Goal: Task Accomplishment & Management: Contribute content

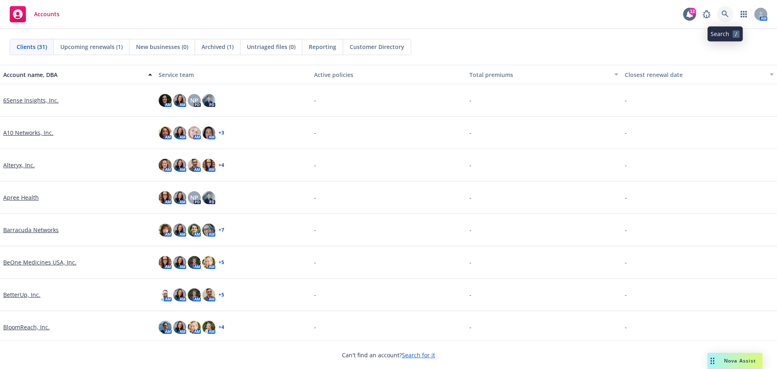
click at [725, 13] on icon at bounding box center [725, 14] width 7 height 7
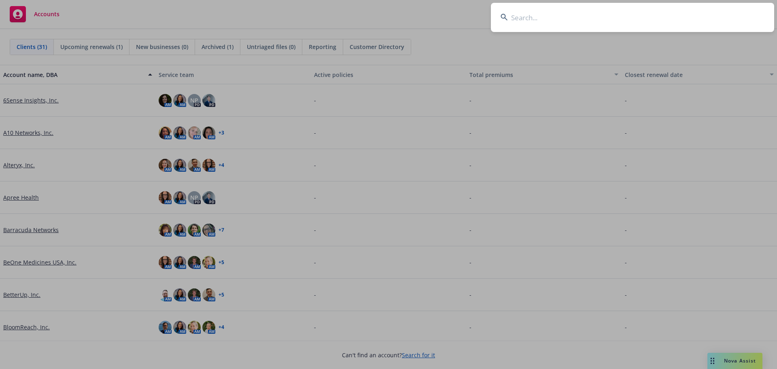
click at [549, 19] on input at bounding box center [632, 17] width 283 height 29
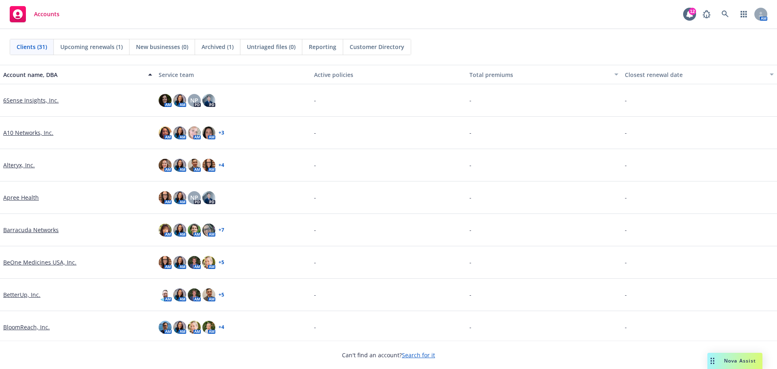
click at [25, 165] on link "Alteryx, Inc." at bounding box center [19, 165] width 32 height 8
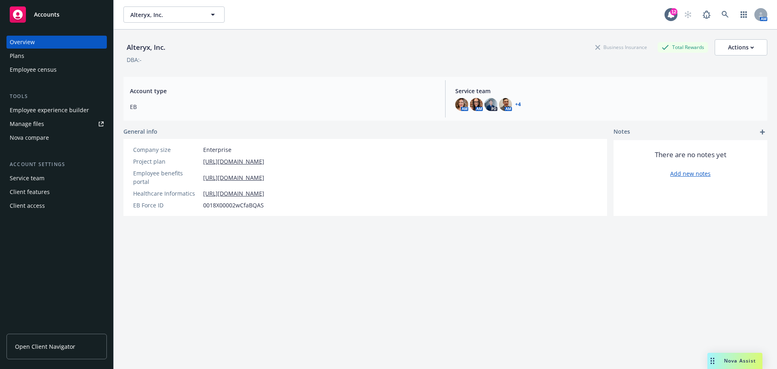
click at [37, 350] on span "Open Client Navigator" at bounding box center [45, 346] width 60 height 8
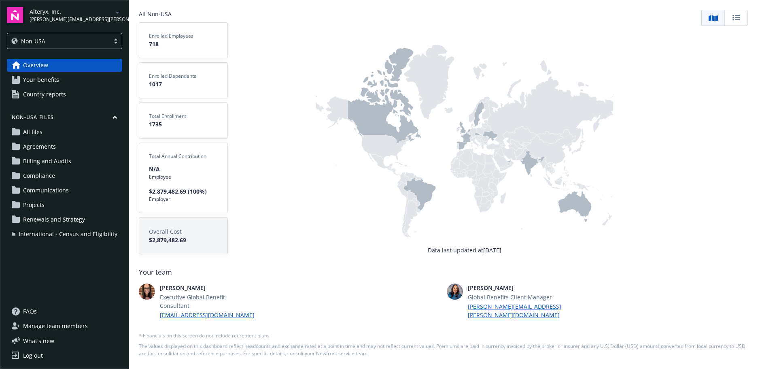
click at [427, 205] on icon at bounding box center [419, 194] width 32 height 34
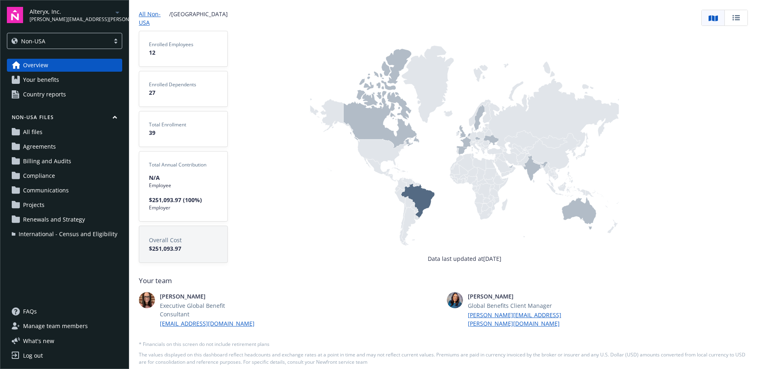
click at [578, 208] on icon at bounding box center [579, 213] width 34 height 32
click at [510, 166] on icon at bounding box center [511, 166] width 4 height 3
click at [43, 213] on span "Renewals and Strategy" at bounding box center [54, 219] width 62 height 13
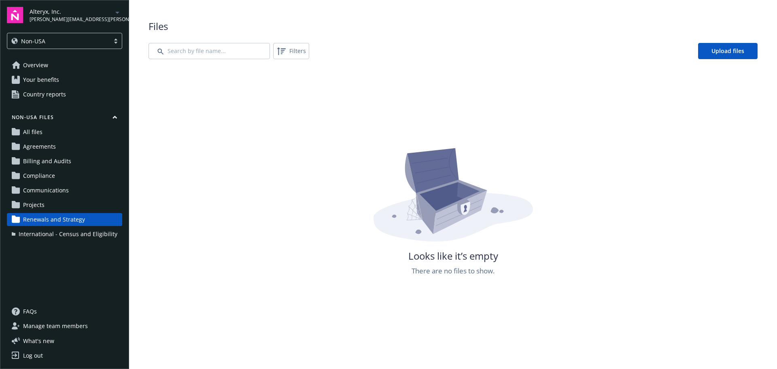
click at [79, 81] on link "Your benefits" at bounding box center [64, 79] width 115 height 13
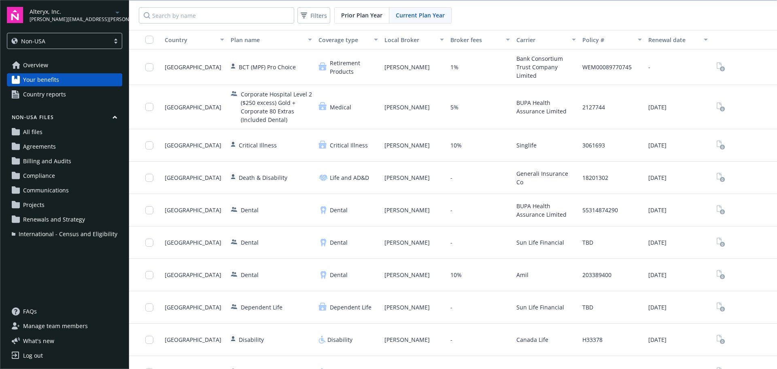
click at [178, 41] on div "Country" at bounding box center [190, 40] width 51 height 8
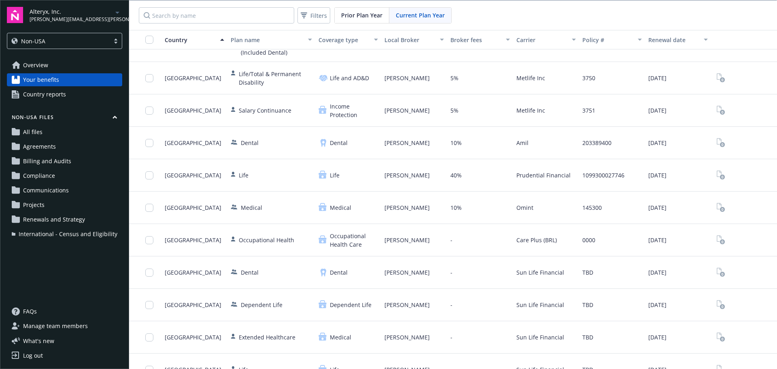
scroll to position [40, 0]
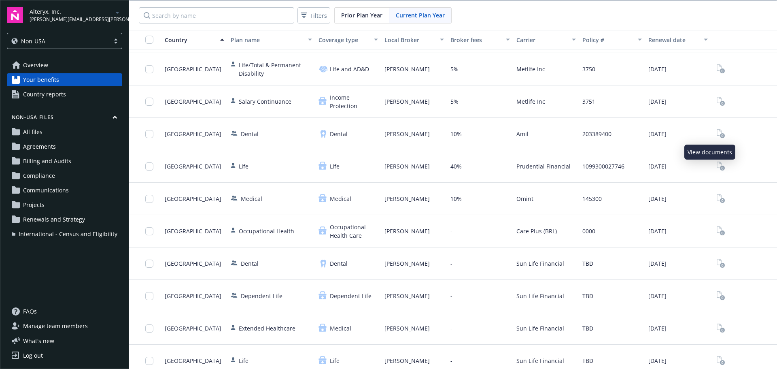
click at [717, 134] on icon "View Plan Documents" at bounding box center [721, 133] width 8 height 9
click at [720, 133] on rect "View Plan Documents" at bounding box center [722, 135] width 5 height 5
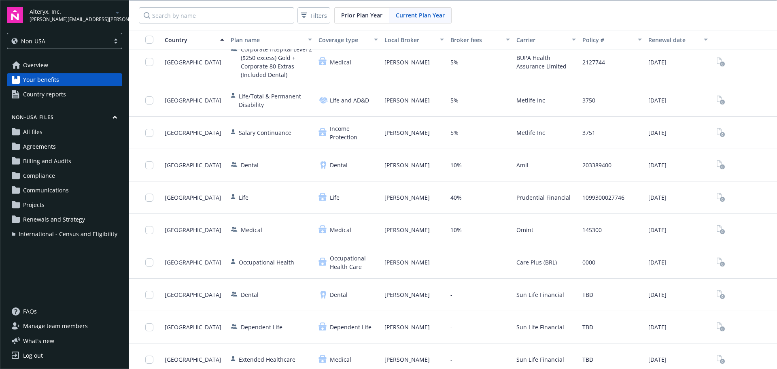
scroll to position [0, 0]
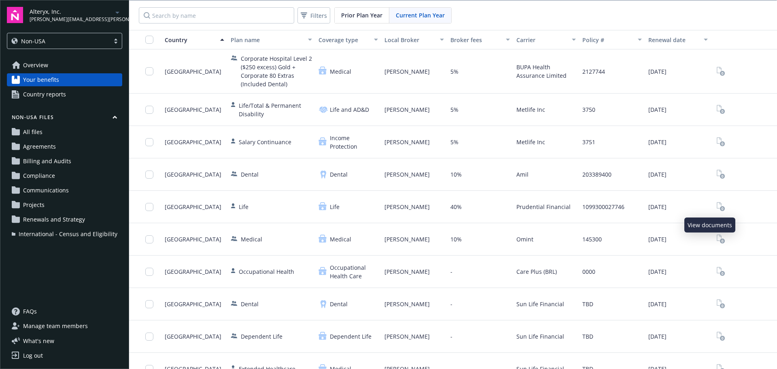
click at [721, 208] on icon "View Plan Documents" at bounding box center [722, 208] width 2 height 3
click at [150, 173] on input "checkbox" at bounding box center [149, 174] width 8 height 8
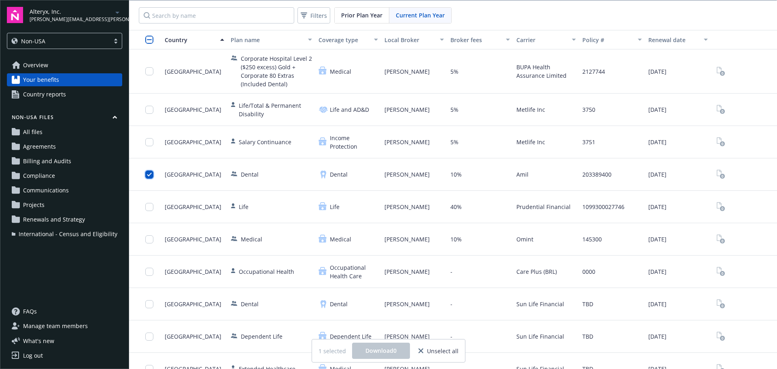
click at [150, 173] on input "checkbox" at bounding box center [149, 174] width 8 height 8
drag, startPoint x: 694, startPoint y: 42, endPoint x: 699, endPoint y: 41, distance: 4.7
click at [705, 41] on div "button" at bounding box center [707, 39] width 4 height 19
click at [717, 106] on icon "View Plan Documents" at bounding box center [719, 108] width 5 height 6
click at [59, 213] on span "Renewals and Strategy" at bounding box center [54, 219] width 62 height 13
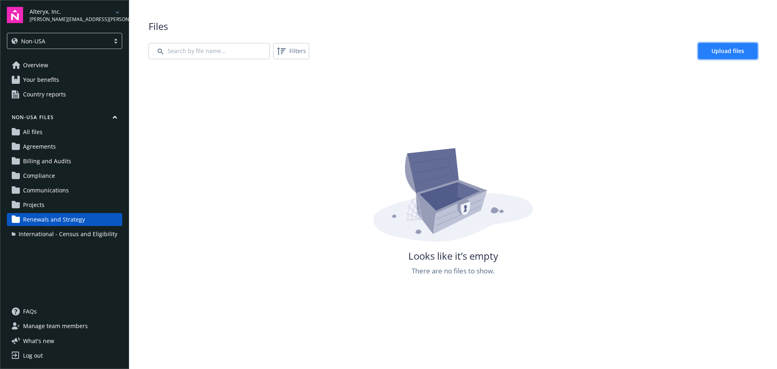
click at [711, 54] on span "Upload files" at bounding box center [727, 51] width 33 height 8
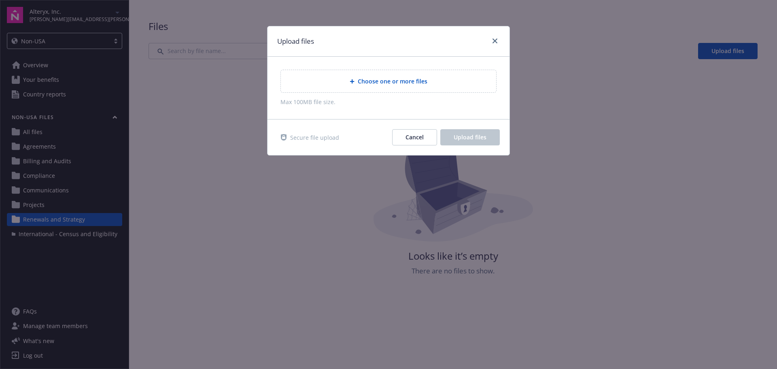
click at [361, 81] on span "Choose one or more files" at bounding box center [393, 81] width 70 height 8
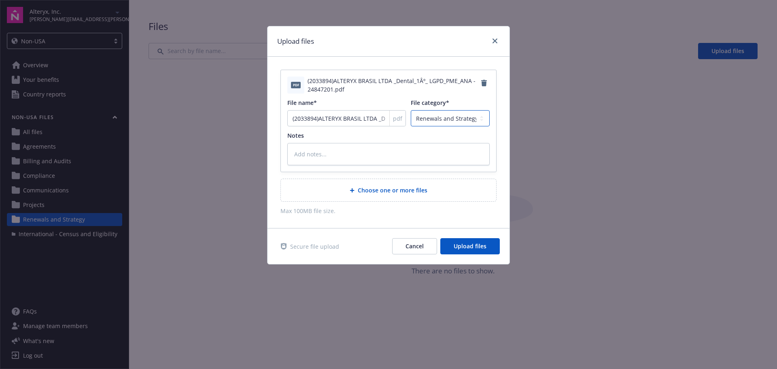
click at [433, 114] on select "Agreements Billing and Audits International - Census and Eligibility Communicat…" at bounding box center [450, 118] width 79 height 16
click at [291, 216] on div "pdf (2033894)ALTERYX BRASIL LTDA _Dental_1Âº_ LGPD_PME_ANA - 24847201.pdf File …" at bounding box center [389, 142] width 242 height 171
click at [416, 254] on button "Cancel" at bounding box center [414, 246] width 45 height 16
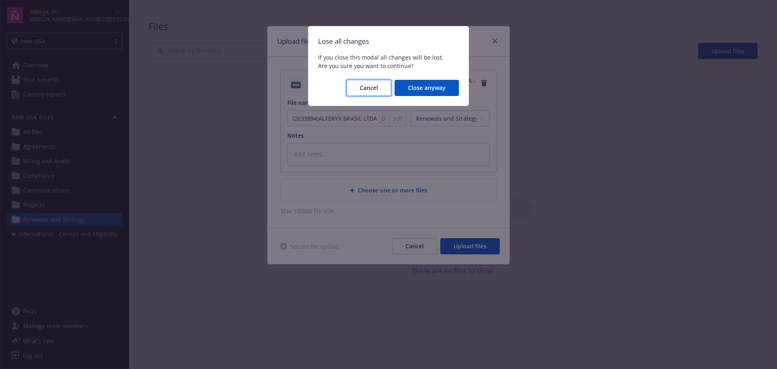
click at [380, 94] on button "Cancel" at bounding box center [368, 88] width 45 height 16
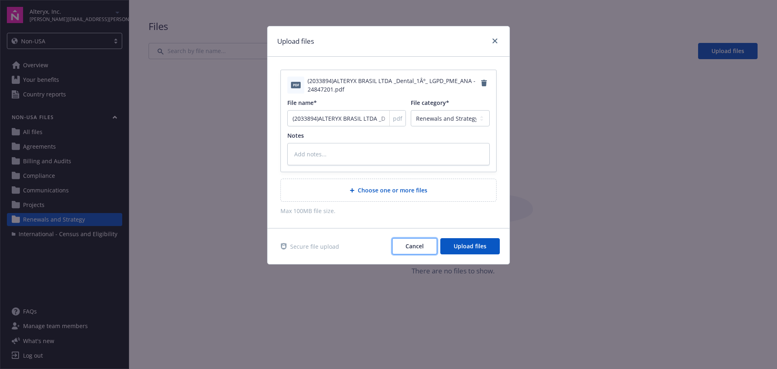
click at [420, 241] on button "Cancel" at bounding box center [414, 246] width 45 height 16
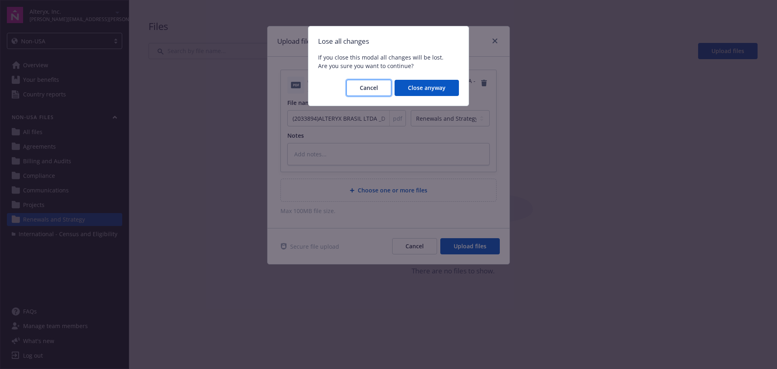
click at [374, 85] on span "Cancel" at bounding box center [369, 88] width 18 height 8
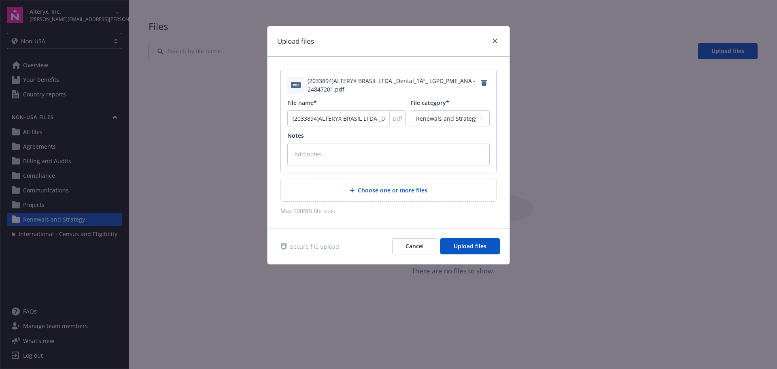
click at [419, 261] on div "Secure file upload Cancel Upload files" at bounding box center [389, 246] width 242 height 36
click at [419, 236] on div "Secure file upload Cancel Upload files" at bounding box center [389, 246] width 242 height 36
click at [416, 245] on span "Cancel" at bounding box center [415, 246] width 18 height 8
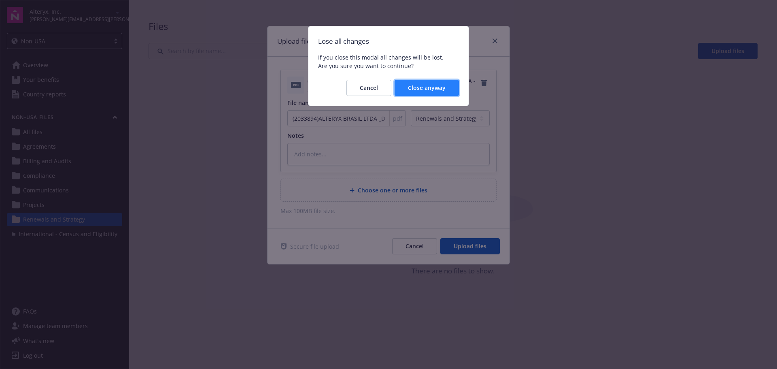
click at [439, 80] on button "Close anyway" at bounding box center [427, 88] width 64 height 16
type textarea "x"
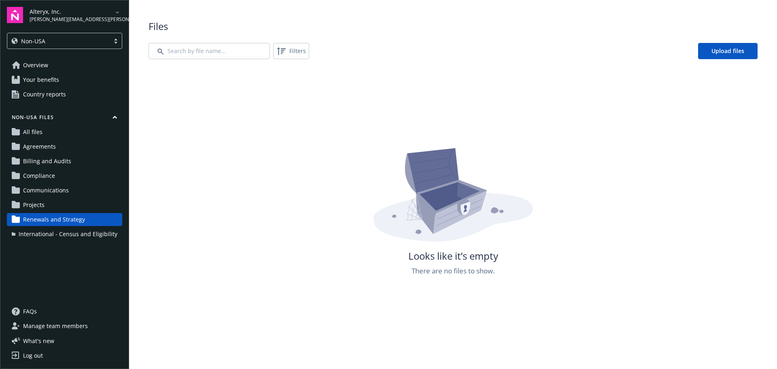
click at [236, 59] on div "Files Filters Upload files Looks like it’s empty There are no files to show." at bounding box center [453, 228] width 609 height 418
click at [236, 56] on input "Search by file name..." at bounding box center [209, 51] width 121 height 16
click at [83, 130] on link "All files" at bounding box center [64, 131] width 115 height 13
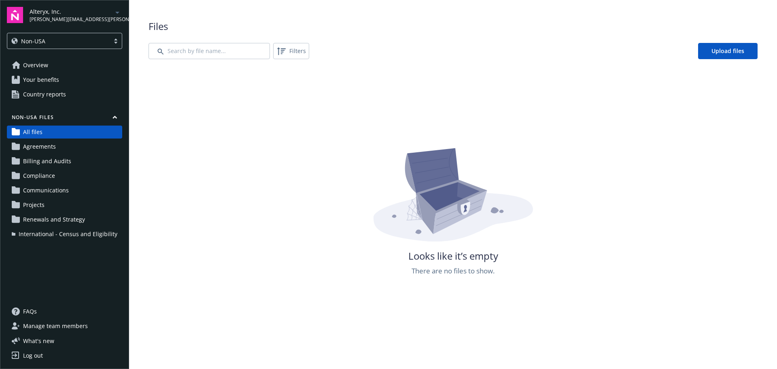
click at [49, 79] on span "Your benefits" at bounding box center [41, 79] width 36 height 13
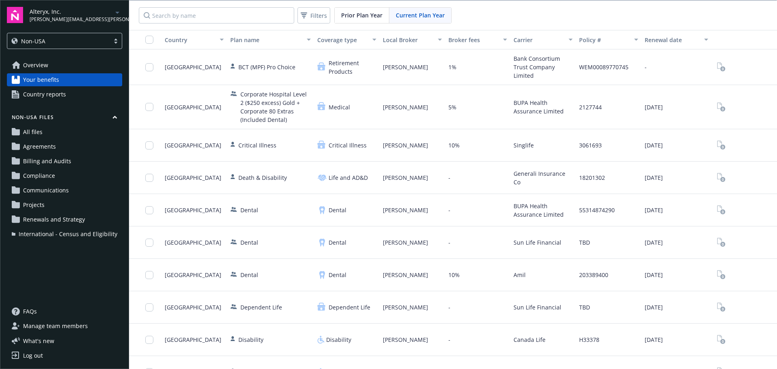
click at [177, 42] on div "Country" at bounding box center [190, 40] width 50 height 8
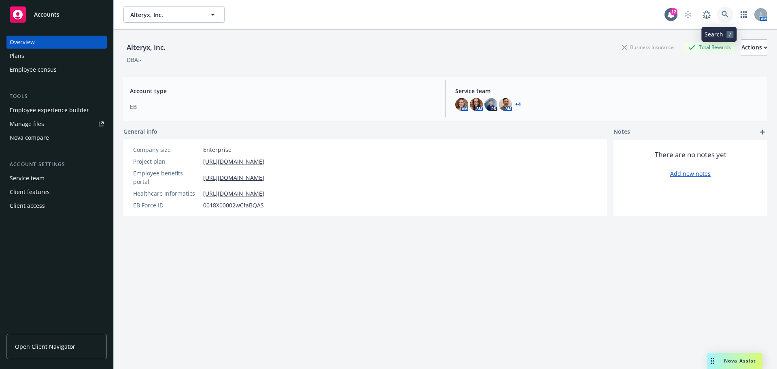
click at [722, 15] on icon at bounding box center [725, 14] width 7 height 7
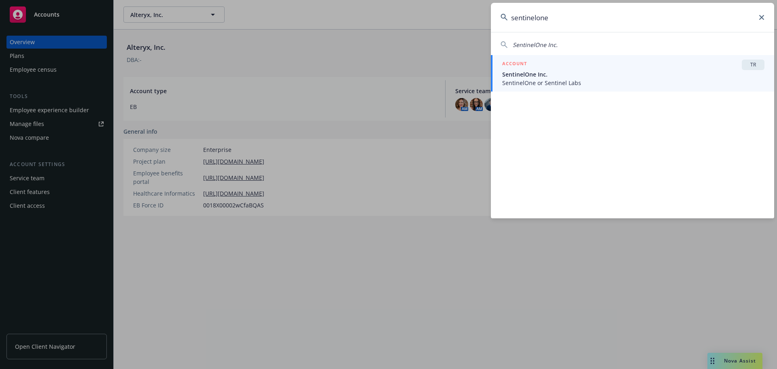
type input "sentinelone"
click at [530, 70] on span "SentinelOne Inc." at bounding box center [633, 74] width 262 height 8
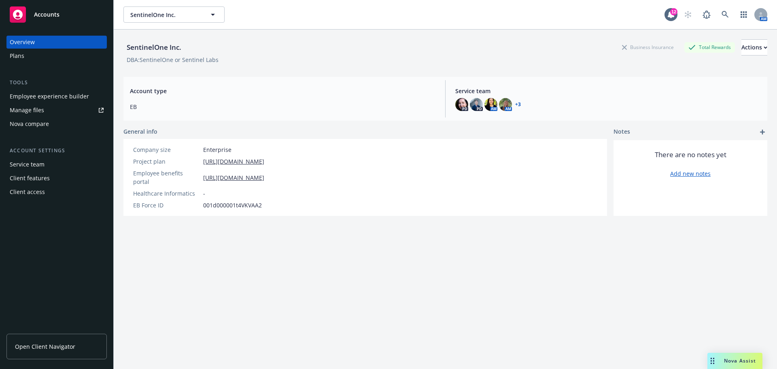
click at [46, 342] on span "Open Client Navigator" at bounding box center [45, 346] width 60 height 8
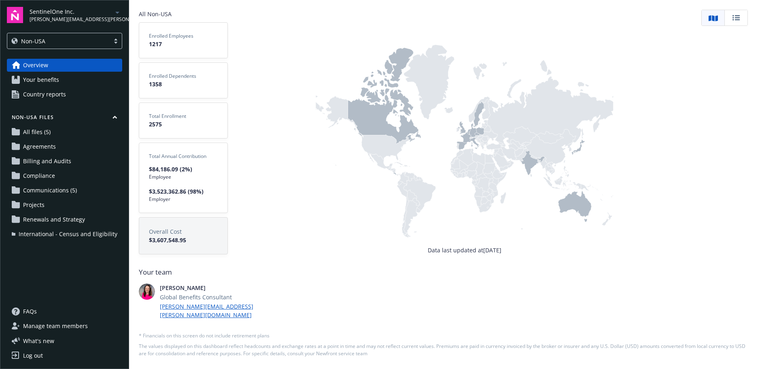
click at [59, 83] on link "Your benefits" at bounding box center [64, 79] width 115 height 13
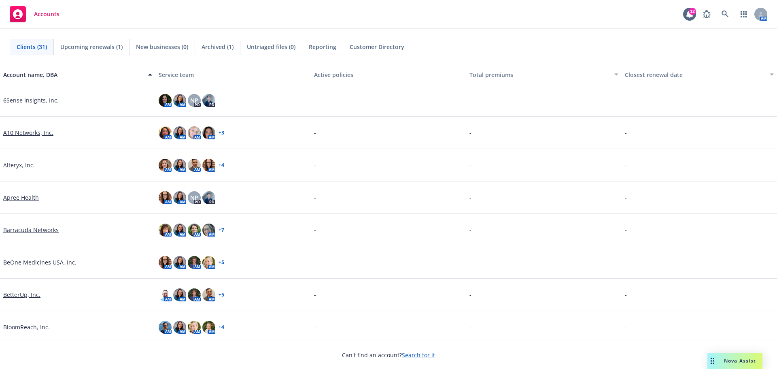
click at [20, 165] on link "Alteryx, Inc." at bounding box center [19, 165] width 32 height 8
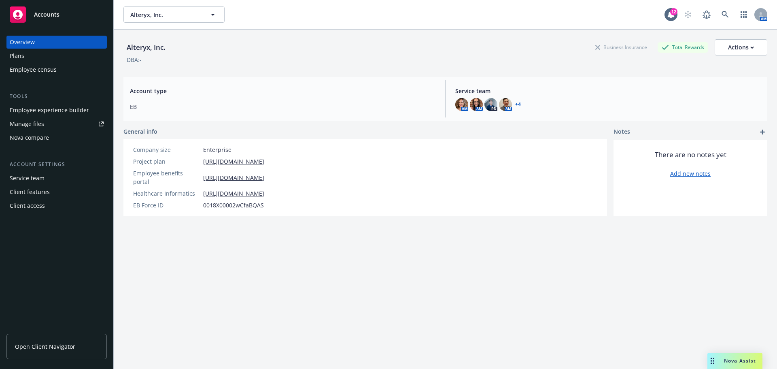
click at [43, 122] on link "Manage files" at bounding box center [56, 123] width 100 height 13
click at [20, 121] on div "Manage files" at bounding box center [27, 123] width 34 height 13
click at [35, 52] on div "Plans" at bounding box center [57, 55] width 94 height 13
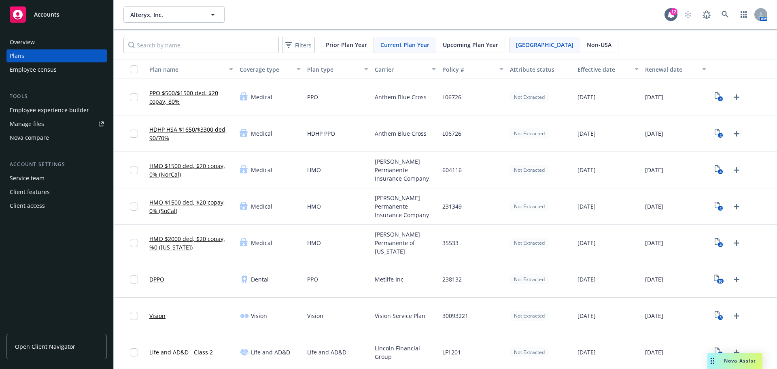
click at [587, 46] on span "Non-USA" at bounding box center [599, 44] width 25 height 8
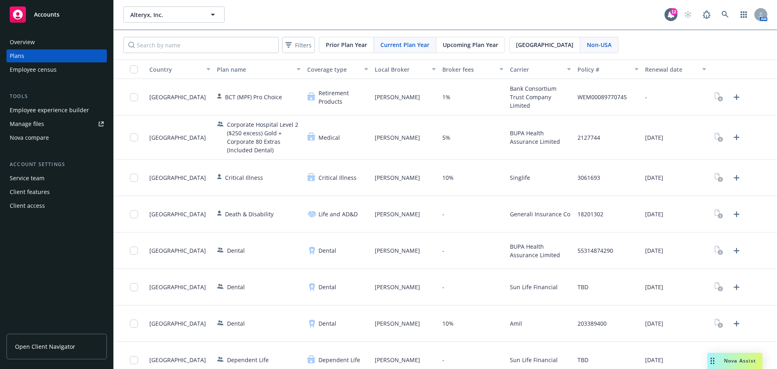
click at [168, 68] on div "Country" at bounding box center [175, 69] width 52 height 8
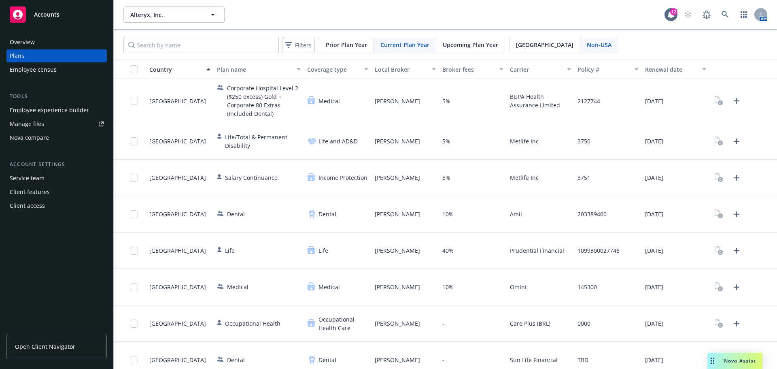
scroll to position [8, 0]
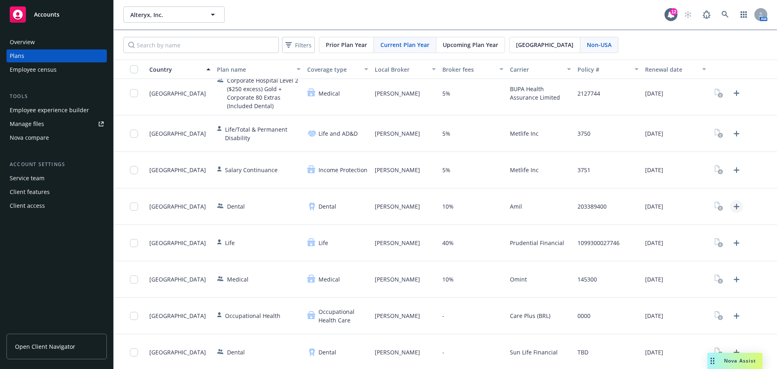
click at [732, 207] on icon "Upload Plan Documents" at bounding box center [737, 207] width 10 height 10
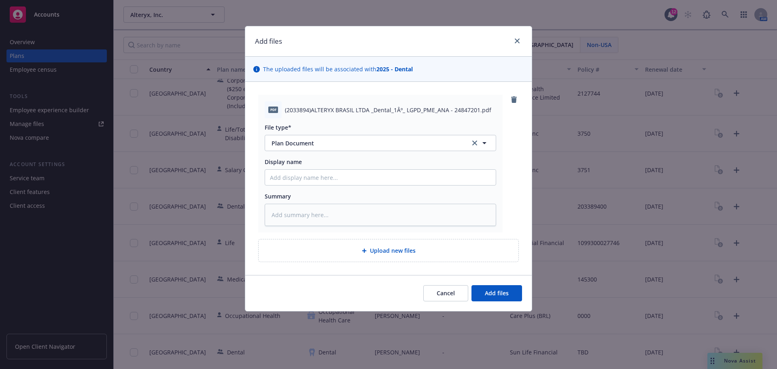
click at [406, 256] on div "Upload new files" at bounding box center [389, 250] width 260 height 22
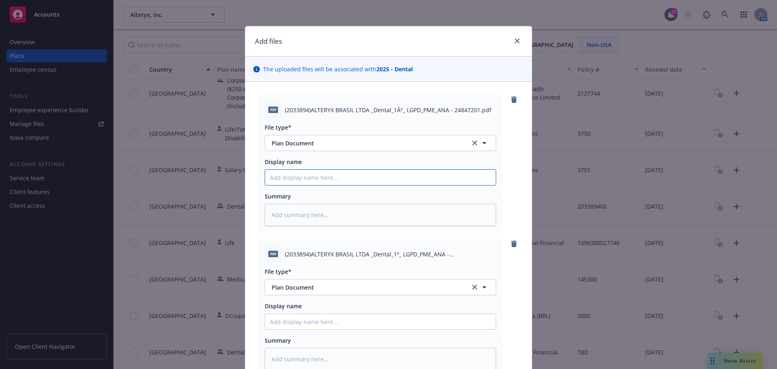
click at [339, 178] on input "Display name" at bounding box center [380, 177] width 231 height 15
type textarea "x"
type input "A"
type textarea "x"
type input "Am"
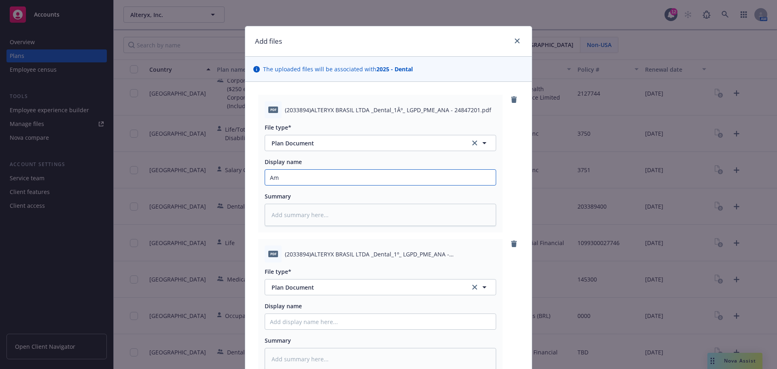
type textarea "x"
type input "Ami"
type textarea "x"
type input "Amil"
type textarea "x"
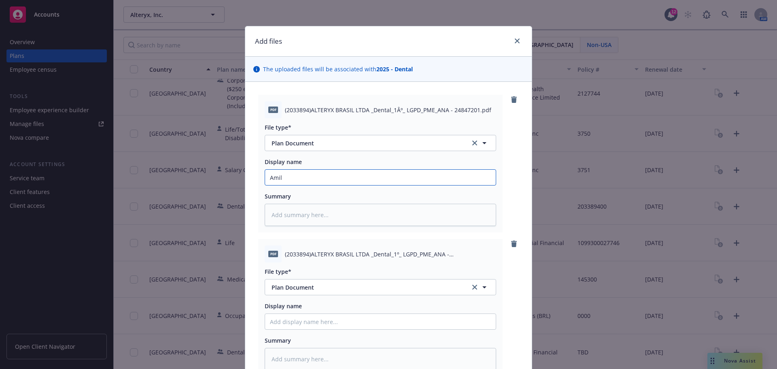
type input "Amil"
type textarea "x"
type input "Amil 2"
type textarea "x"
type input "Amil 20"
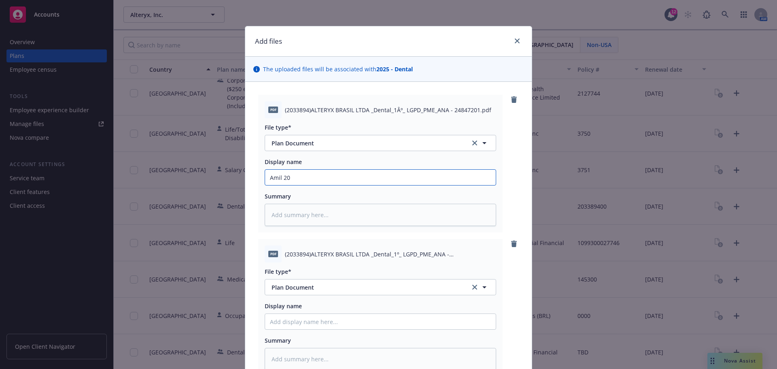
type textarea "x"
type input "Amil 202"
type textarea "x"
click at [282, 178] on input "Amil 2025" at bounding box center [380, 177] width 231 height 15
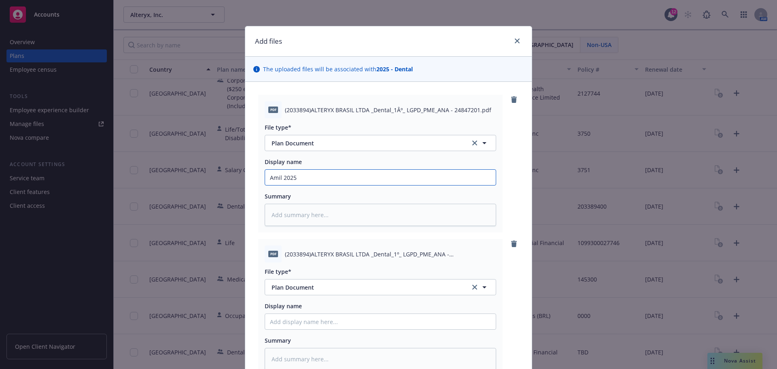
click at [282, 178] on input "Amil 2025" at bounding box center [380, 177] width 231 height 15
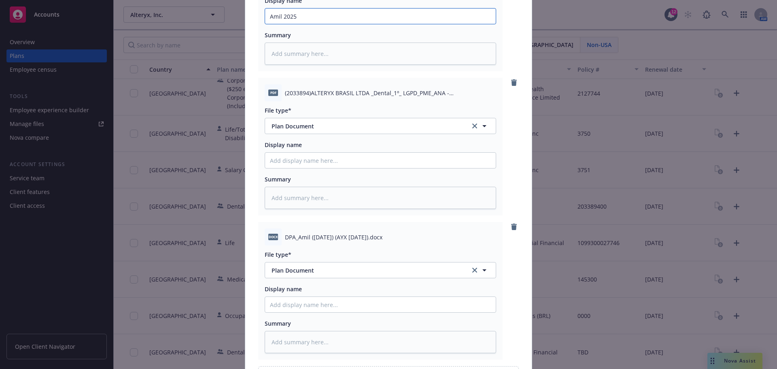
scroll to position [162, 0]
type input "Amil 2025"
click at [297, 164] on input "Display name" at bounding box center [380, 159] width 231 height 15
paste input "Amil 2025"
type textarea "x"
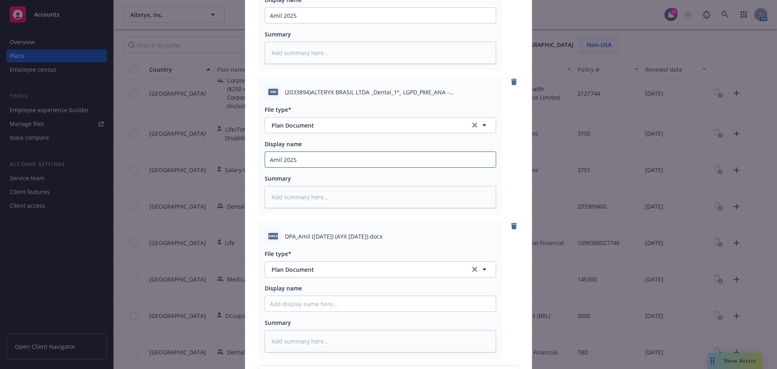
type input "Amil 2025"
click at [287, 302] on input "Display name" at bounding box center [380, 303] width 231 height 15
type textarea "x"
type input "D"
type textarea "x"
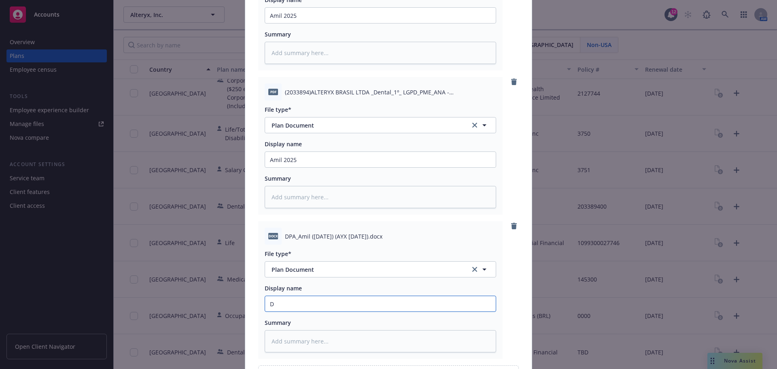
type input "DP"
type textarea "x"
type input "DPA"
click at [410, 270] on span "Plan Document" at bounding box center [365, 269] width 187 height 8
click at [410, 270] on input at bounding box center [379, 269] width 202 height 8
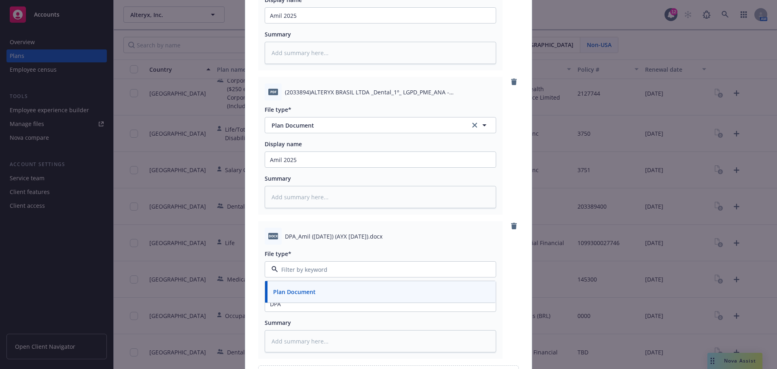
click at [419, 249] on div "File type*" at bounding box center [380, 253] width 231 height 8
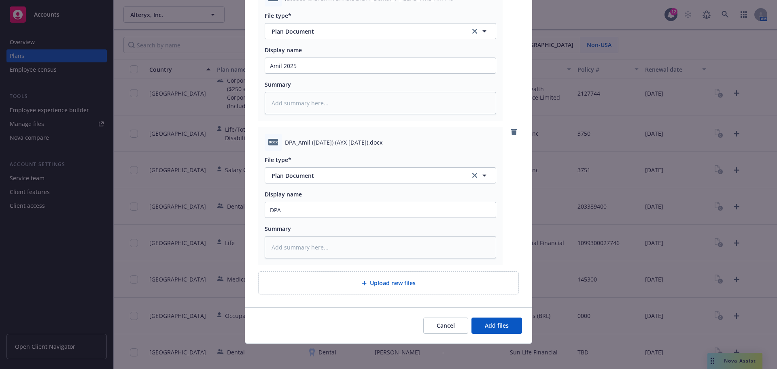
scroll to position [257, 0]
click at [488, 325] on span "Add files" at bounding box center [497, 325] width 24 height 8
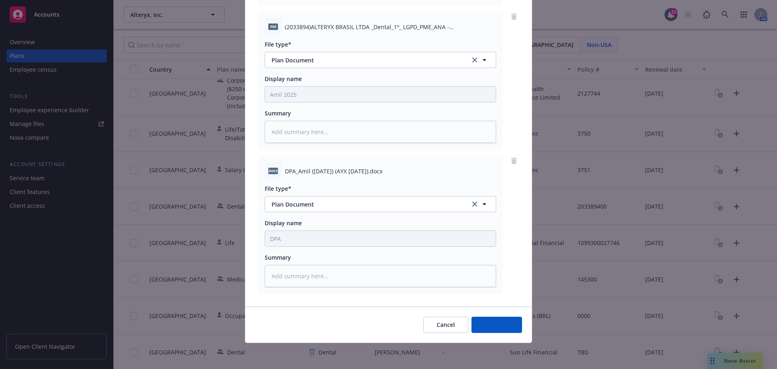
scroll to position [227, 0]
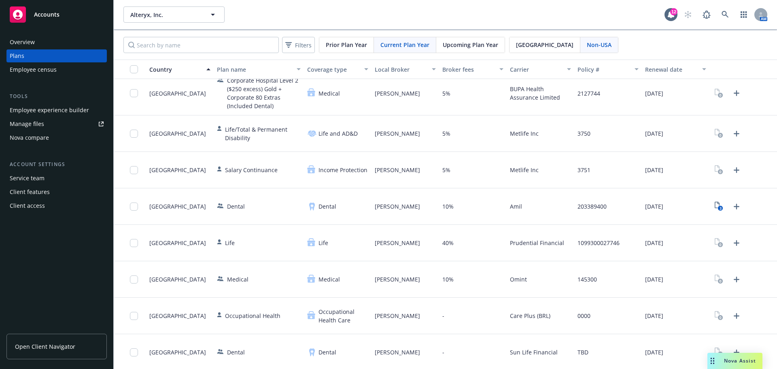
scroll to position [40, 0]
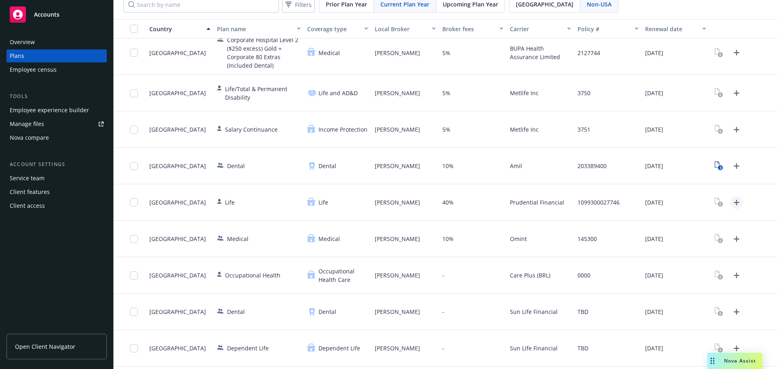
click at [732, 203] on icon "Upload Plan Documents" at bounding box center [737, 202] width 10 height 10
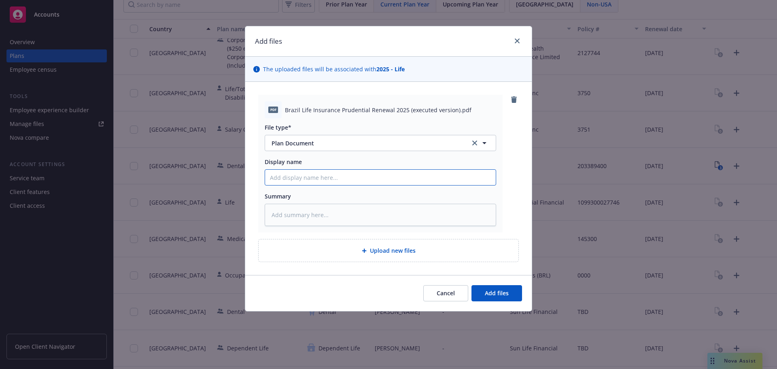
click at [281, 179] on input "Display name" at bounding box center [380, 177] width 231 height 15
type textarea "x"
type input "2"
type textarea "x"
type input "20"
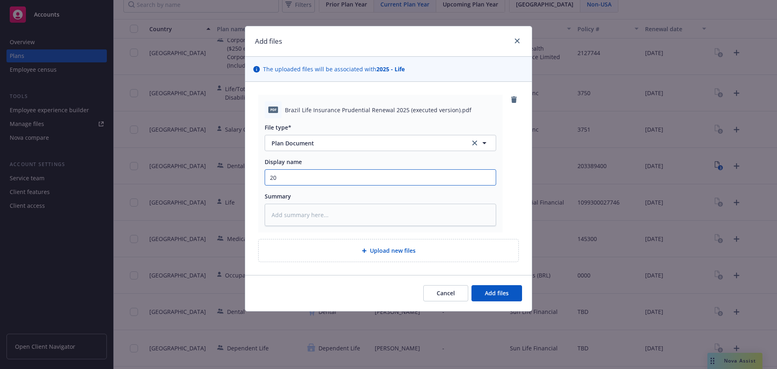
type textarea "x"
type input "202"
type textarea "x"
type input "2025"
type textarea "x"
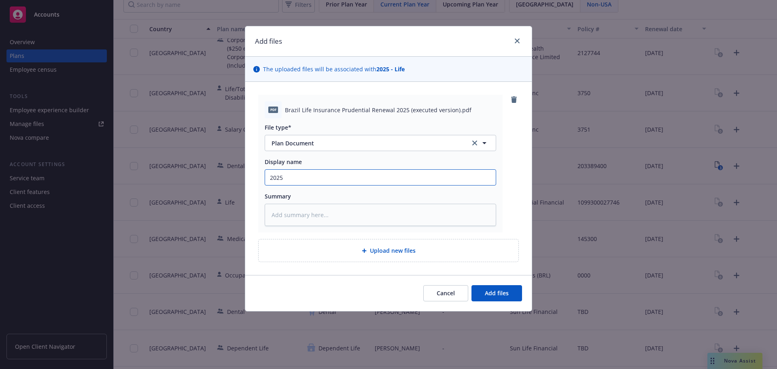
type input "202"
type textarea "x"
type input "20"
type textarea "x"
type input "2"
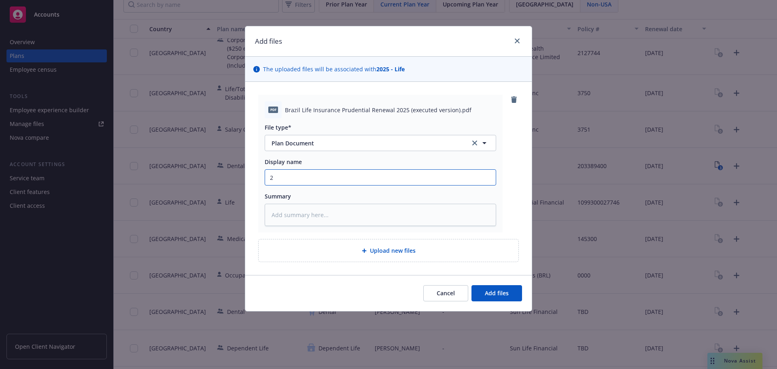
type textarea "x"
type input "p"
type textarea "x"
type input "pR"
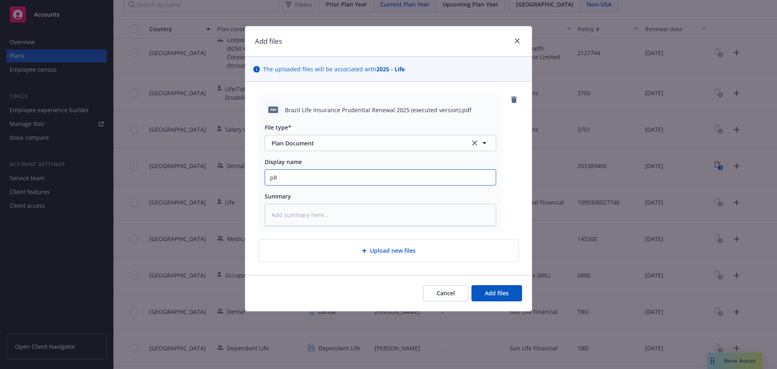
type textarea "x"
type input "pRU"
type textarea "x"
type input "pRUD"
type textarea "x"
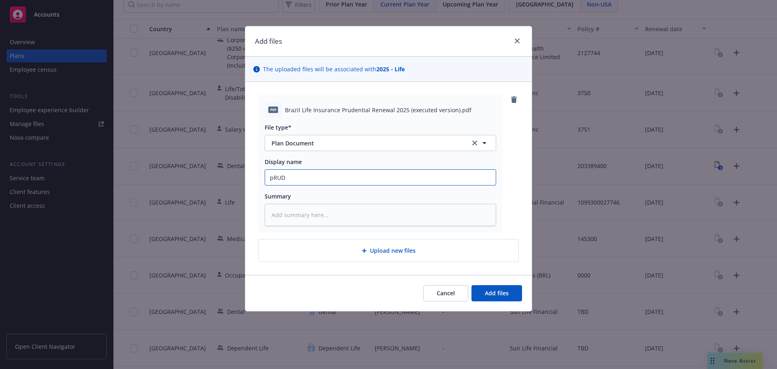
type input "pRUDE"
type textarea "x"
type input "pRUDEN"
type textarea "x"
type input "pRUDENT"
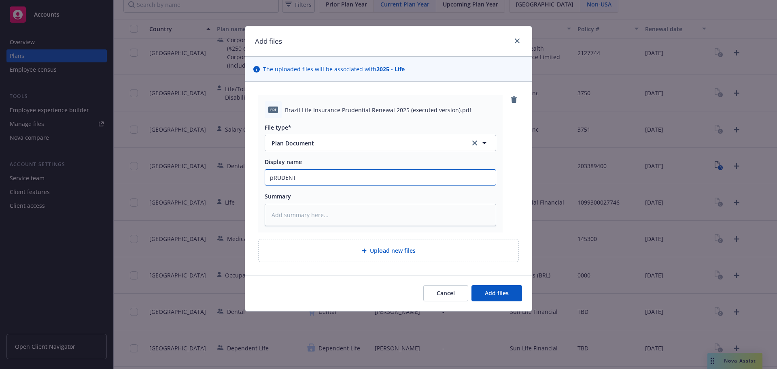
type textarea "x"
type input "pRUDEN"
type textarea "x"
type input "pRUDE"
type textarea "x"
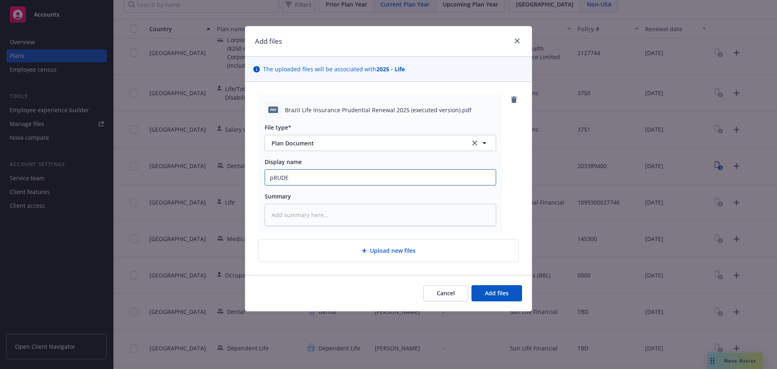
type input "pRUD"
type textarea "x"
type input "pRU"
type textarea "x"
type input "pR"
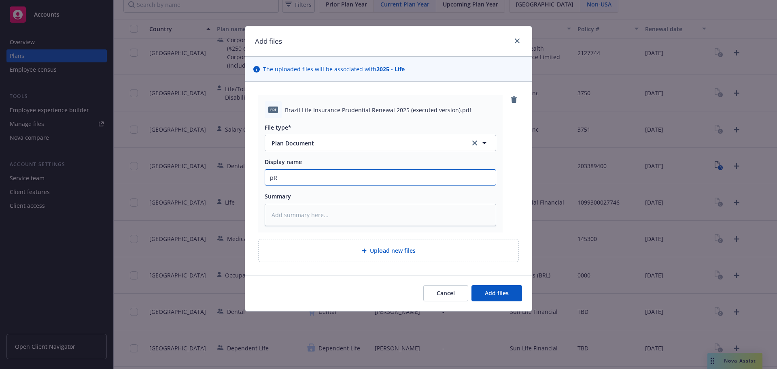
type textarea "x"
type input "p"
type textarea "x"
type input "P"
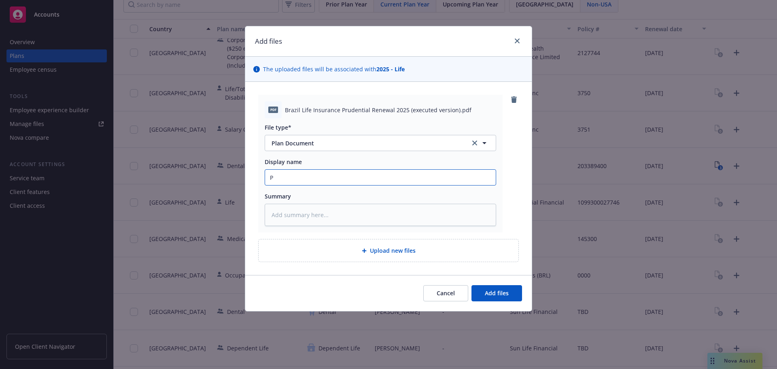
type textarea "x"
type input "Pr"
type textarea "x"
type input "Pru"
type textarea "x"
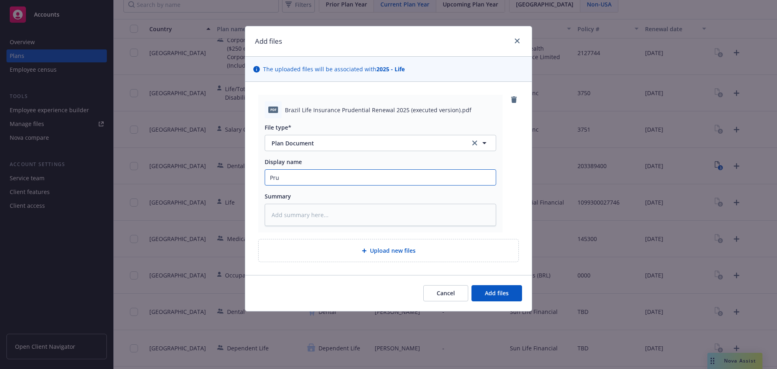
type input "Prud"
type textarea "x"
type input "Prude"
type textarea "x"
type input "Pruden"
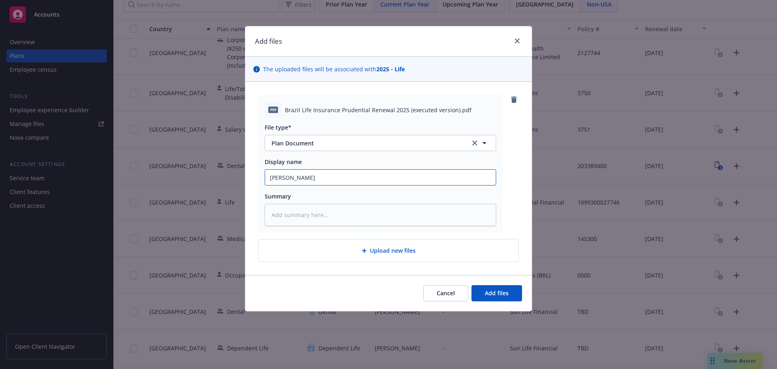
type textarea "x"
type input "Prudent"
type textarea "x"
type input "Prudenti"
type textarea "x"
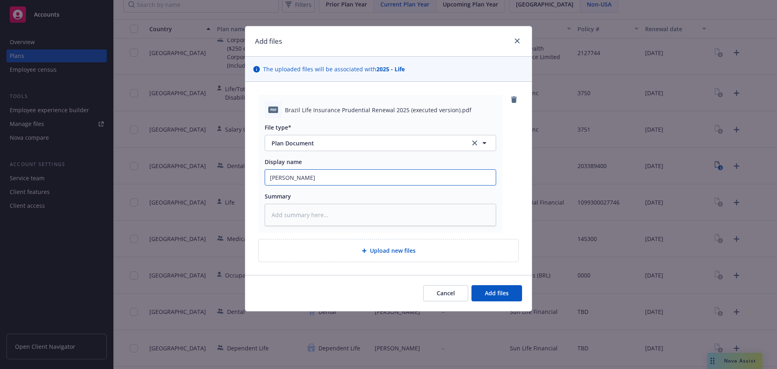
type input "Prudentia"
type textarea "x"
type input "Prudential"
type textarea "x"
type input "Prudential"
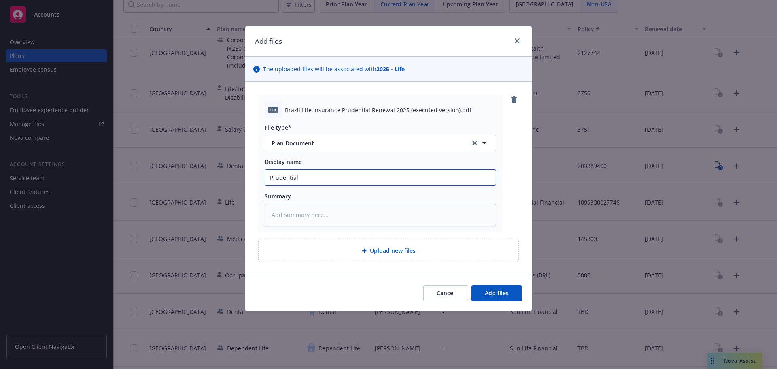
type textarea "x"
type input "Prudential 2"
type textarea "x"
type input "Prudential 20"
type textarea "x"
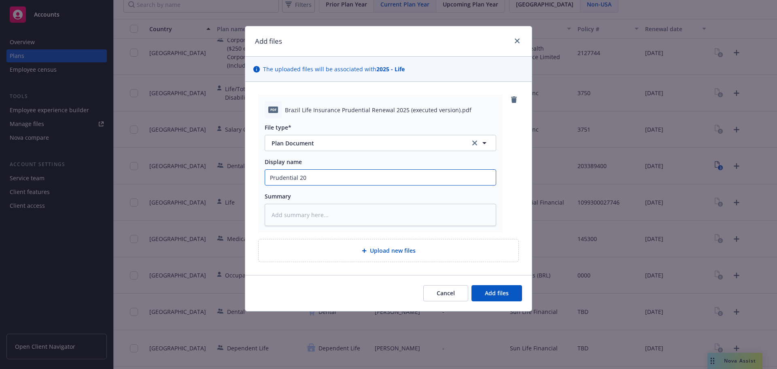
type input "Prudential 202"
type textarea "x"
type input "Prudential 2025"
click at [500, 295] on span "Add files" at bounding box center [497, 293] width 24 height 8
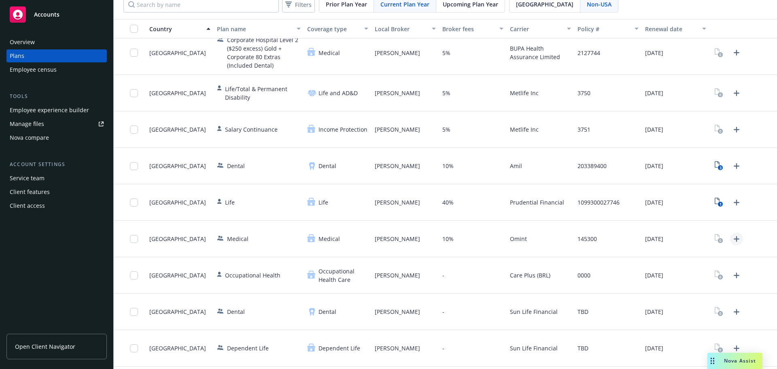
click at [732, 235] on icon "Upload Plan Documents" at bounding box center [737, 239] width 10 height 10
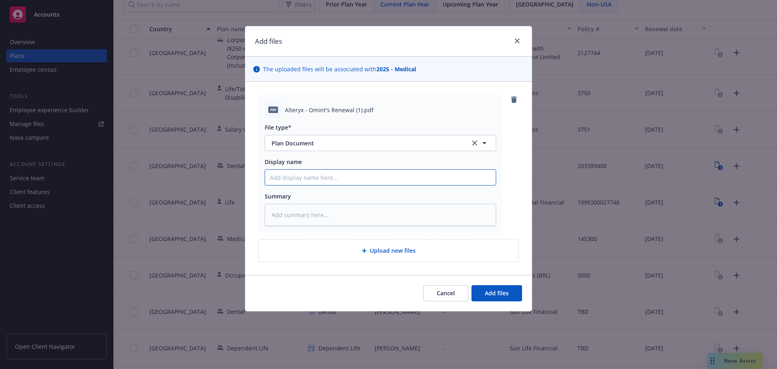
click at [331, 180] on input "Display name" at bounding box center [380, 177] width 231 height 15
type textarea "x"
type input "O"
type textarea "x"
type input "Om"
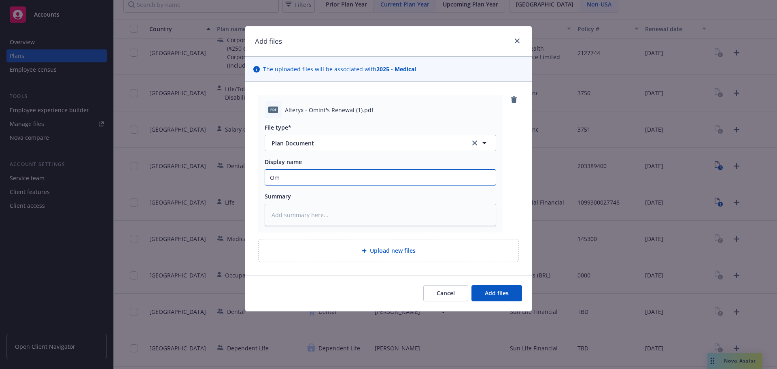
type textarea "x"
type input "Omi"
type textarea "x"
type input "Omin"
type textarea "x"
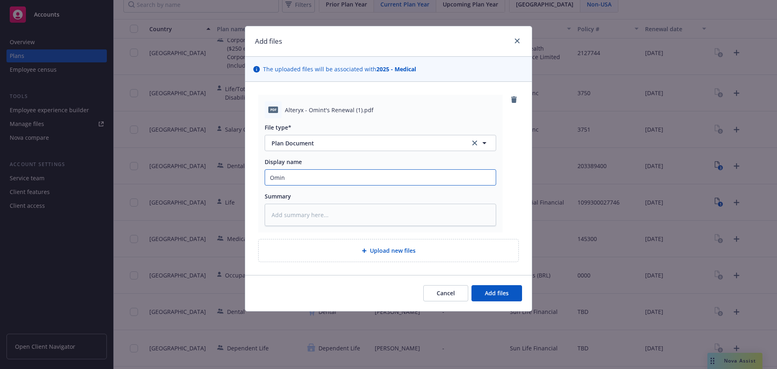
type input "Omint"
type textarea "x"
type input "Omint"
type textarea "x"
type input "Omint 2"
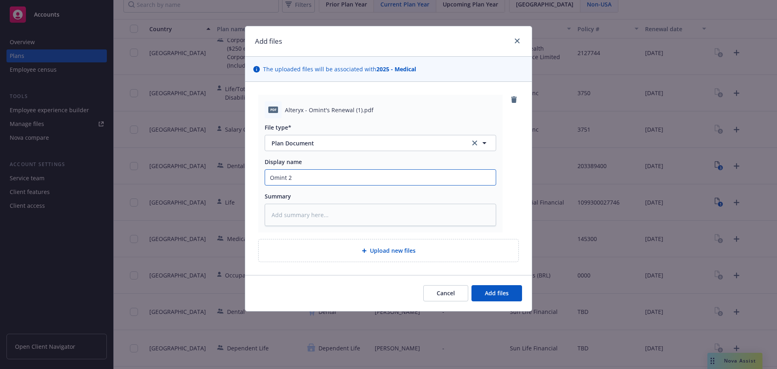
type textarea "x"
type input "Omint 20"
type textarea "x"
type input "Omint 202"
type textarea "x"
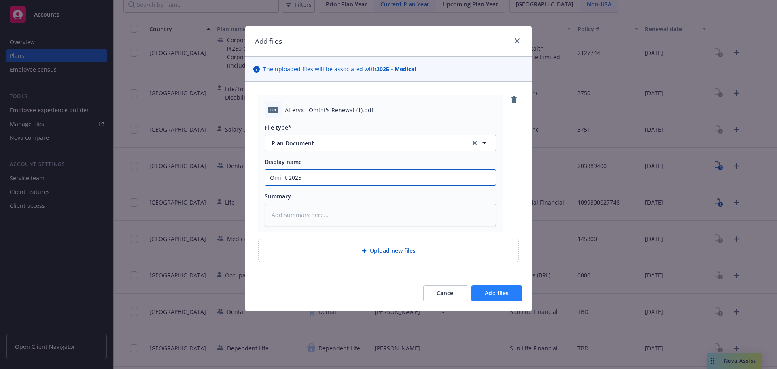
type input "Omint 2025"
click at [506, 292] on span "Add files" at bounding box center [497, 293] width 24 height 8
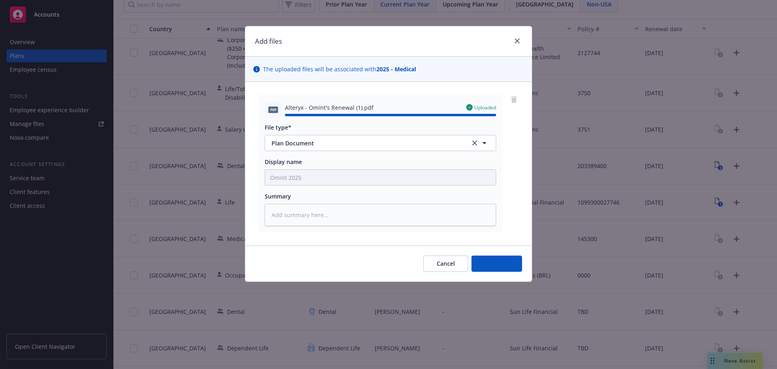
type textarea "x"
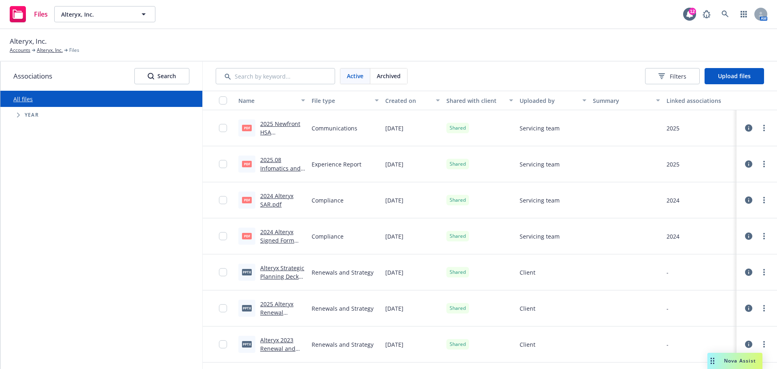
click at [21, 115] on span "Tree Example" at bounding box center [18, 114] width 13 height 13
click at [32, 227] on span "Tree Example" at bounding box center [28, 225] width 13 height 13
click at [40, 244] on icon "Tree Example" at bounding box center [38, 243] width 3 height 5
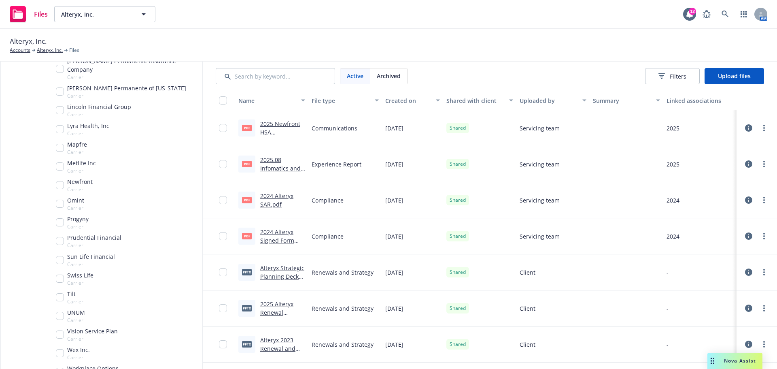
scroll to position [403, 0]
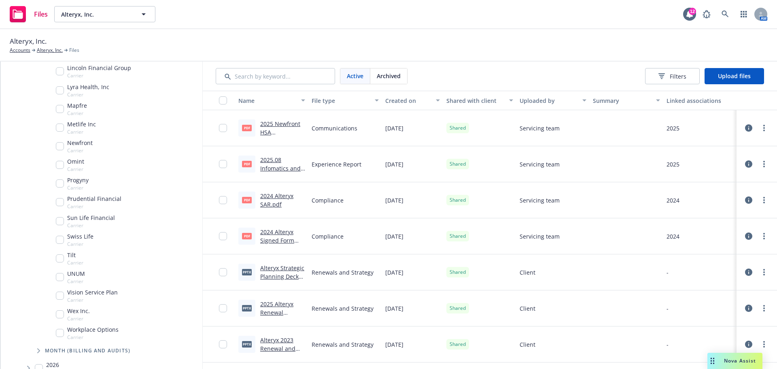
click at [40, 348] on icon "Tree Example" at bounding box center [38, 350] width 3 height 5
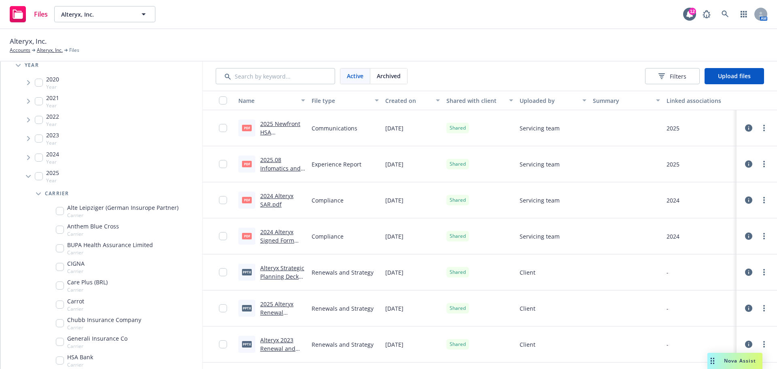
scroll to position [0, 0]
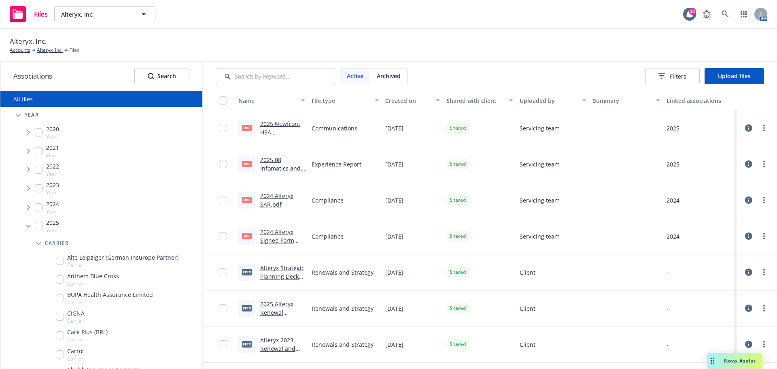
click at [29, 226] on icon "Tree Example" at bounding box center [28, 226] width 5 height 3
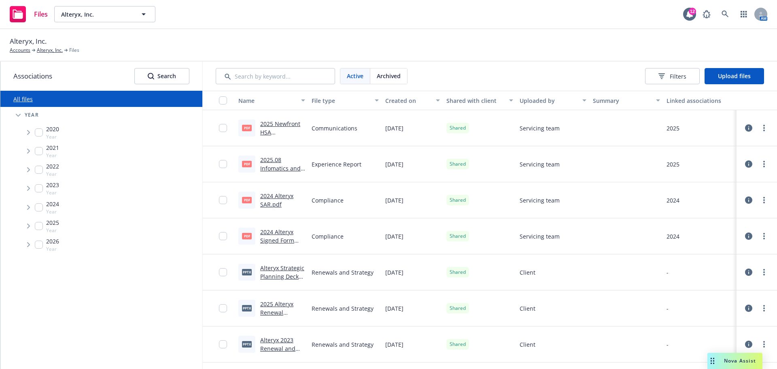
click at [30, 227] on icon "Tree Example" at bounding box center [28, 225] width 3 height 5
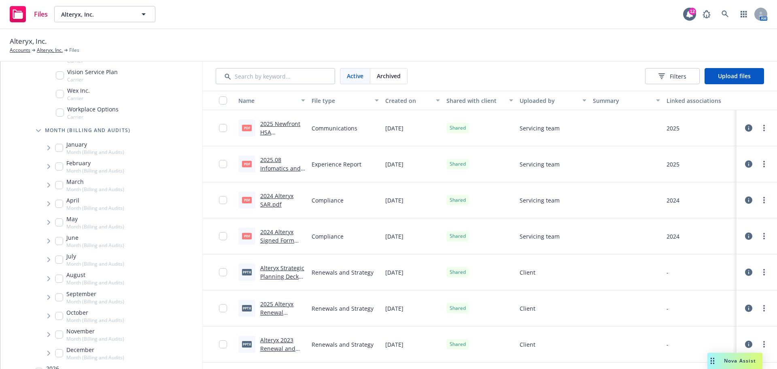
scroll to position [627, 0]
click at [49, 142] on icon "Tree Example" at bounding box center [48, 144] width 3 height 5
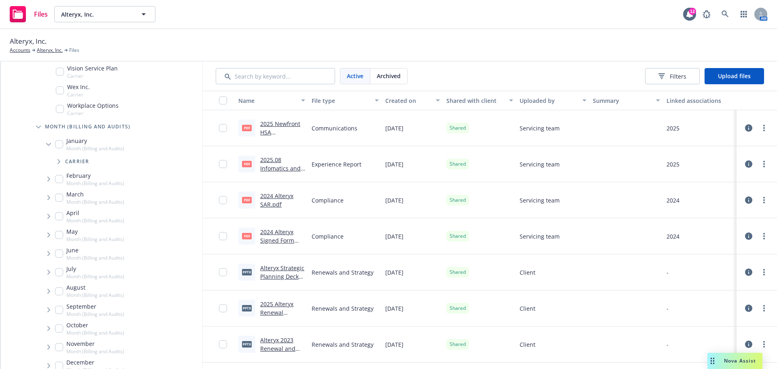
click at [58, 159] on icon "Tree Example" at bounding box center [58, 161] width 3 height 5
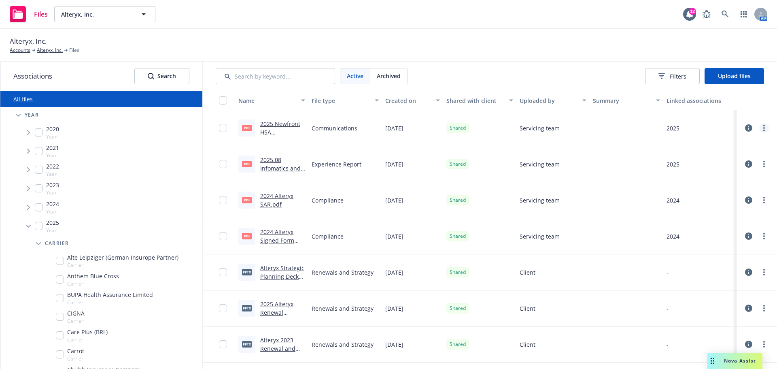
click at [759, 125] on link "more" at bounding box center [764, 128] width 10 height 10
click at [611, 47] on div "Alteryx, Inc. Accounts Alteryx, Inc. Files" at bounding box center [389, 45] width 758 height 18
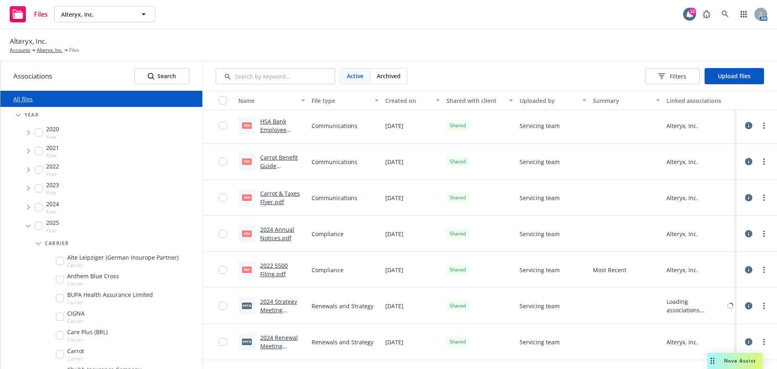
scroll to position [813, 0]
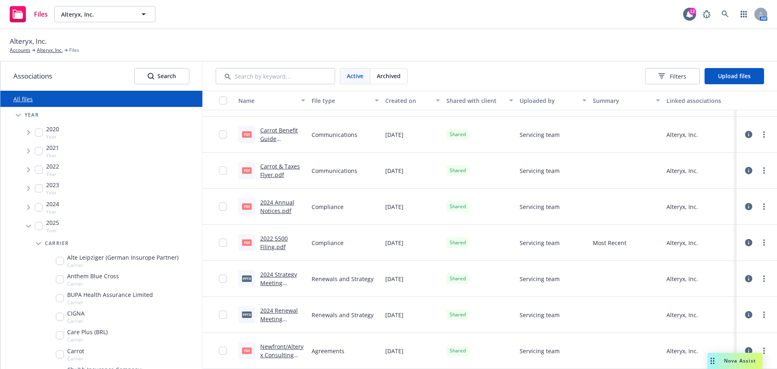
click at [17, 115] on icon "Tree Example" at bounding box center [18, 115] width 5 height 3
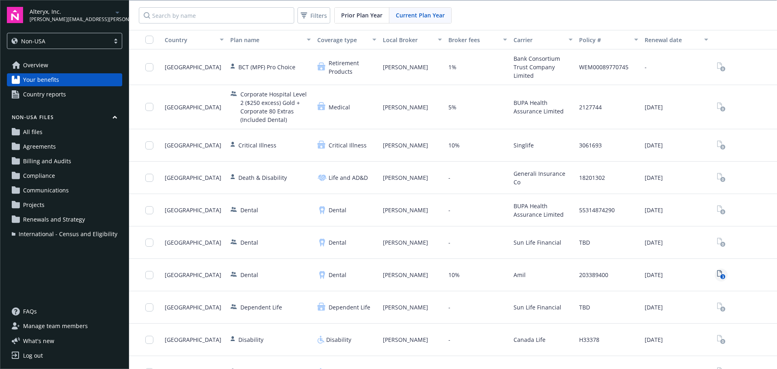
click at [717, 273] on icon "3" at bounding box center [721, 274] width 8 height 9
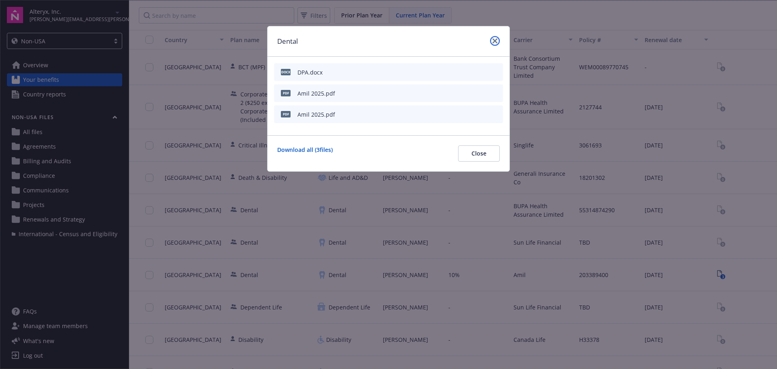
click at [494, 41] on icon "close" at bounding box center [495, 40] width 5 height 5
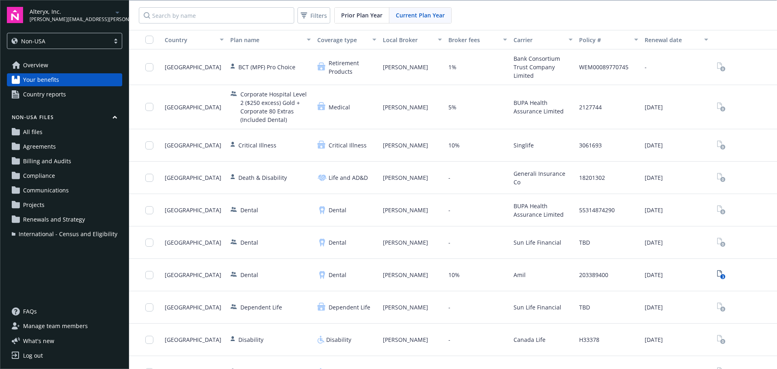
click at [174, 36] on div "Country" at bounding box center [190, 40] width 50 height 8
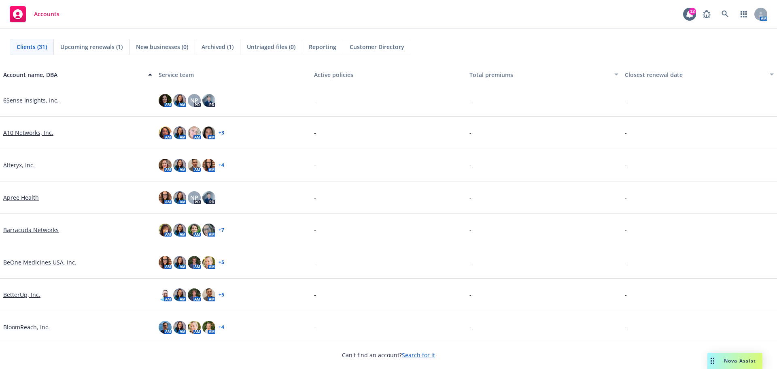
click at [18, 163] on link "Alteryx, Inc." at bounding box center [19, 165] width 32 height 8
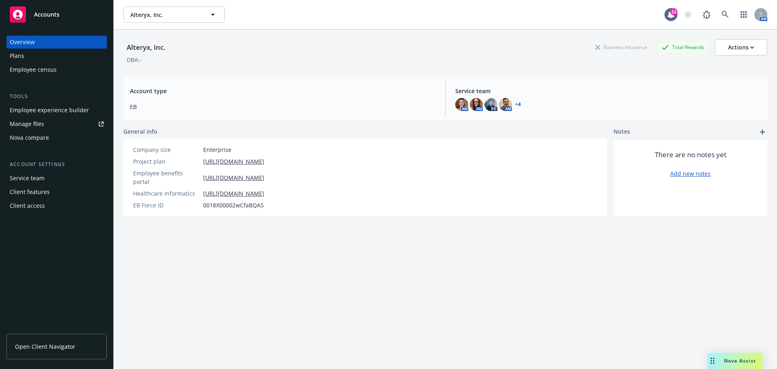
click at [76, 348] on link "Open Client Navigator" at bounding box center [56, 345] width 100 height 25
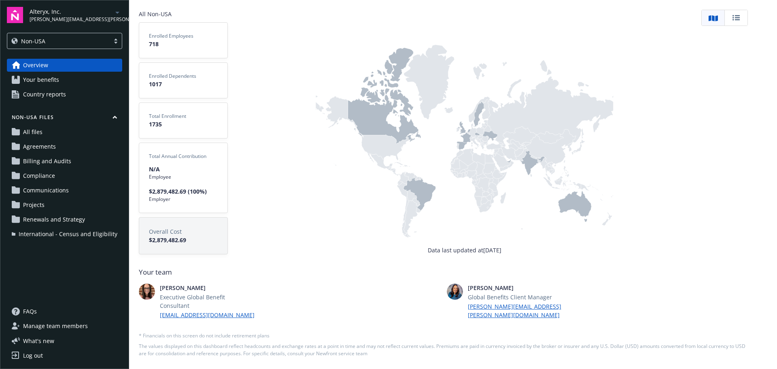
click at [420, 200] on icon at bounding box center [419, 194] width 32 height 34
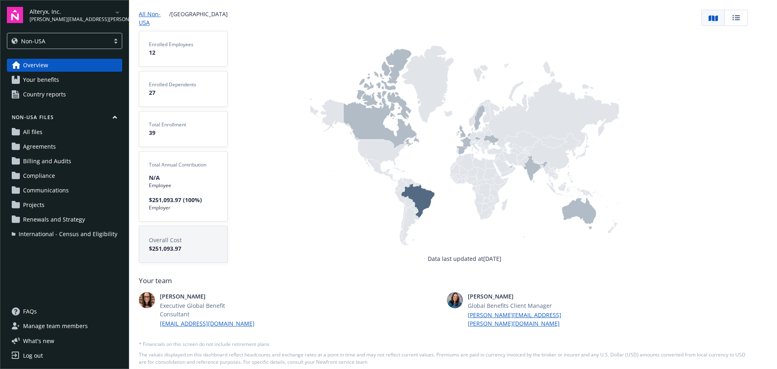
click at [735, 19] on icon at bounding box center [736, 18] width 10 height 10
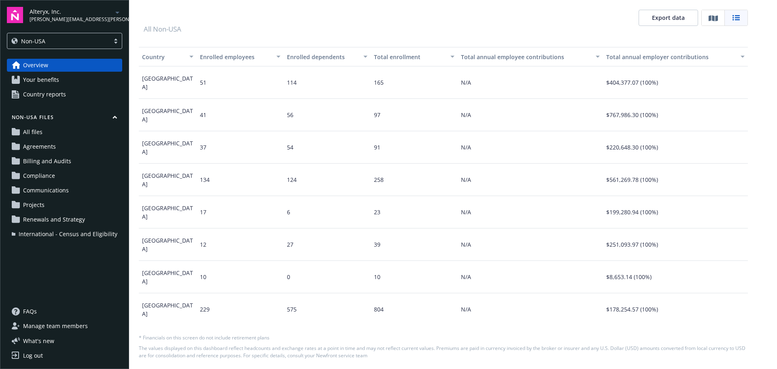
click at [36, 77] on span "Your benefits" at bounding box center [41, 79] width 36 height 13
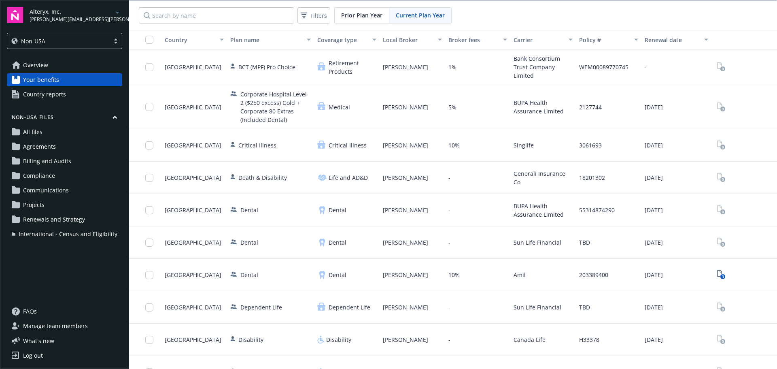
click at [174, 39] on div "Country" at bounding box center [190, 40] width 50 height 8
